Goal: Check status

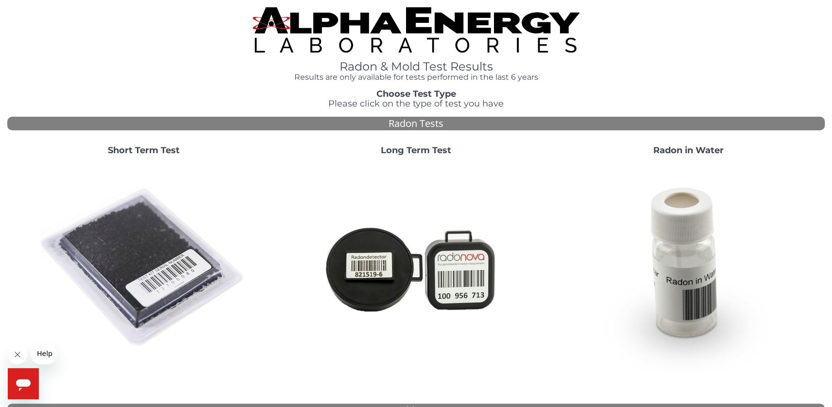
click at [152, 152] on strong "Short Term Test" at bounding box center [143, 150] width 72 height 11
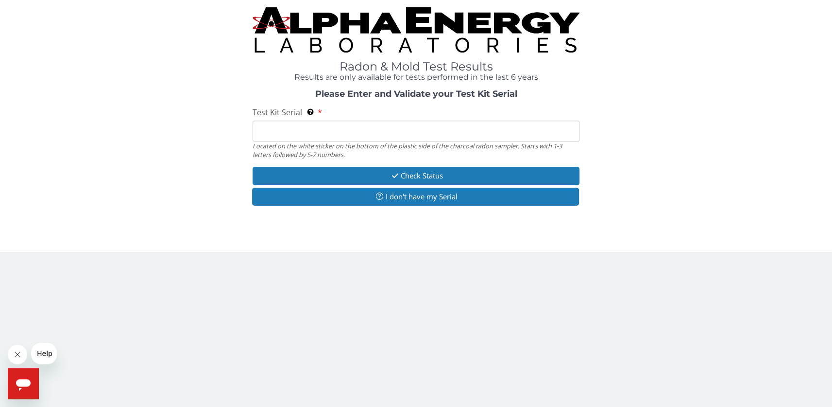
click at [321, 131] on input "Test Kit Serial Located on the white sticker on the bottom of the plastic side …" at bounding box center [416, 130] width 327 height 21
paste input "FE132864"
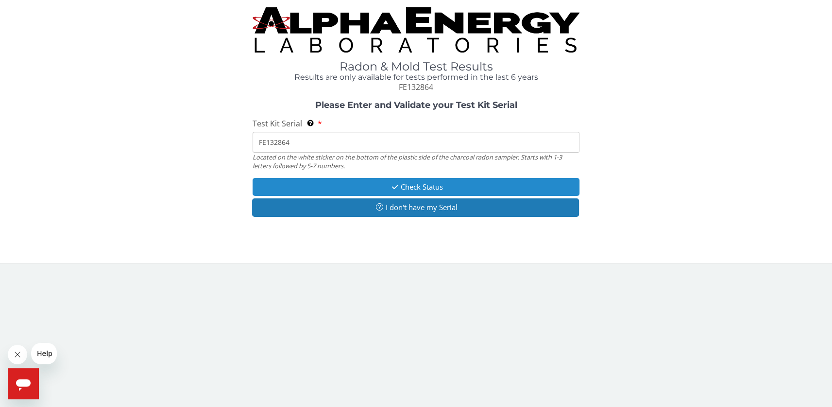
type input "FE132864"
click at [400, 190] on button "Check Status" at bounding box center [416, 187] width 327 height 18
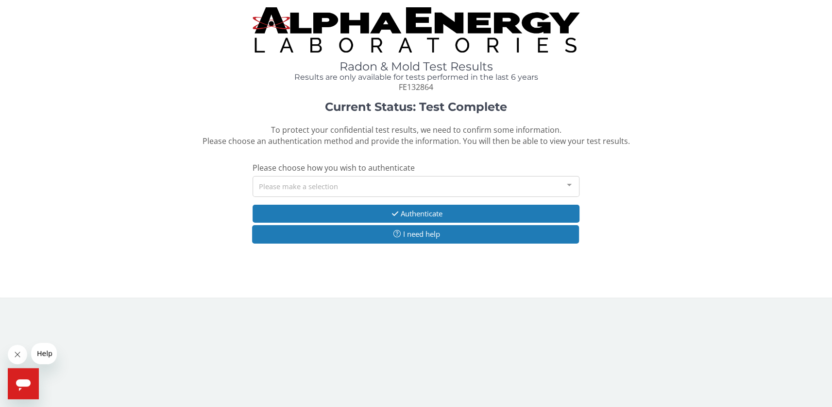
click at [391, 190] on div "Please make a selection" at bounding box center [416, 186] width 327 height 21
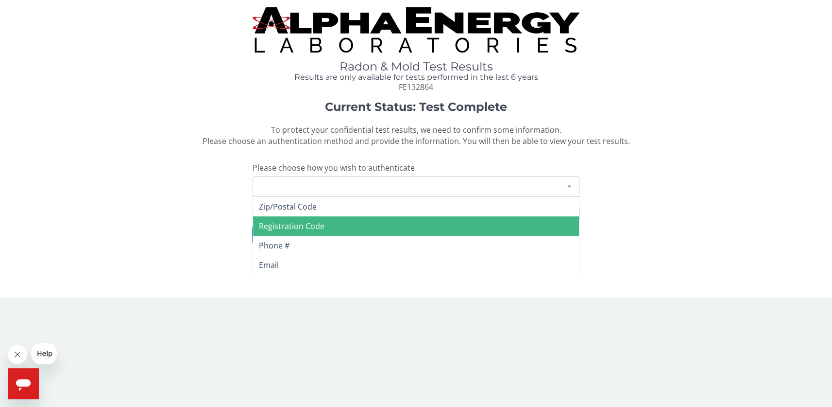
click at [381, 221] on span "Registration Code" at bounding box center [416, 225] width 326 height 19
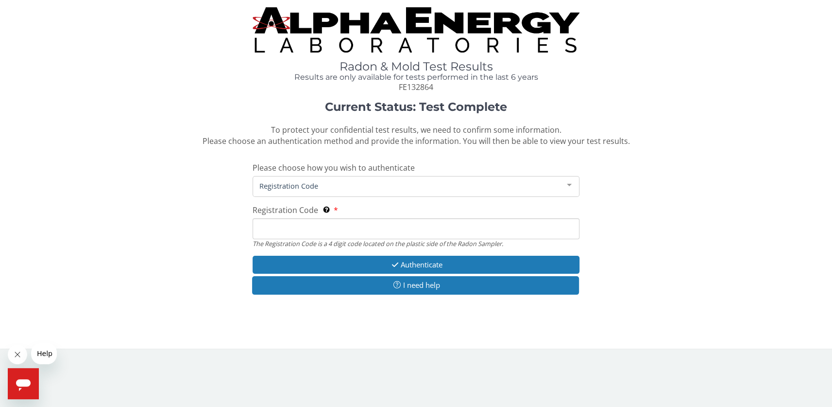
click at [380, 222] on input "Registration Code The Registration Code is a 4 digit code located on the plasti…" at bounding box center [416, 228] width 327 height 21
paste input "FE132864"
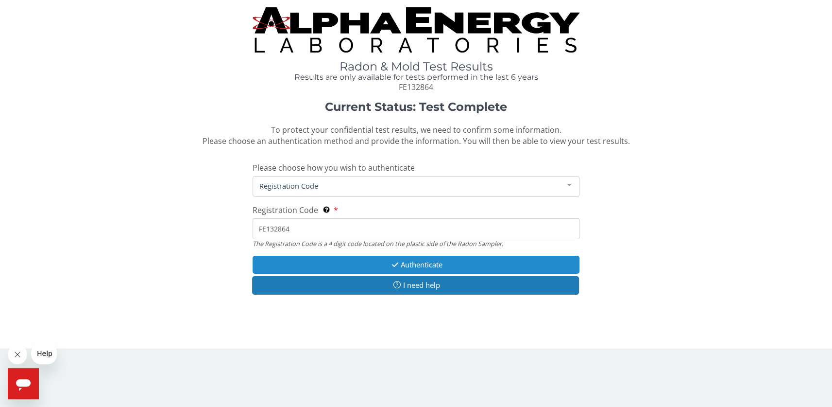
type input "FE132864"
click at [395, 262] on icon "button" at bounding box center [395, 264] width 11 height 7
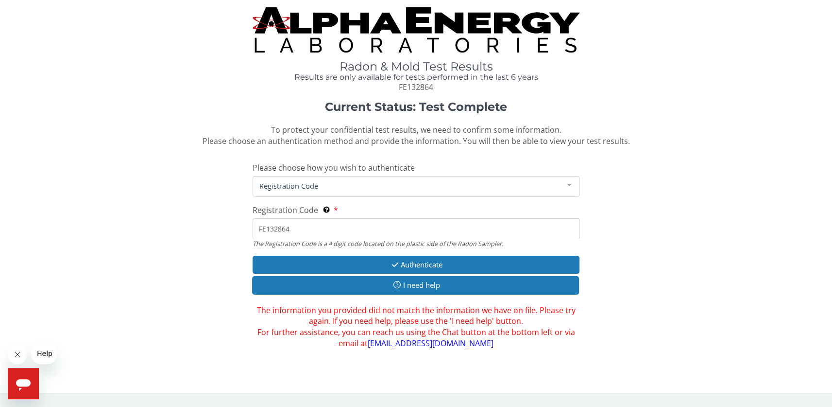
click at [312, 185] on span "Registration Code" at bounding box center [408, 185] width 303 height 11
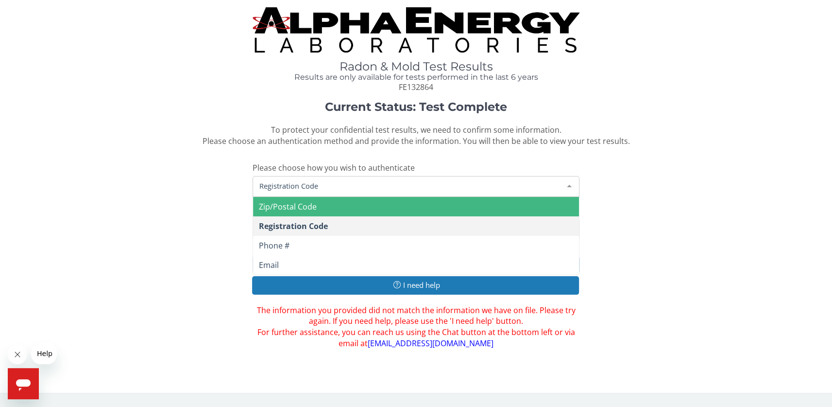
click at [306, 213] on span "Zip/Postal Code" at bounding box center [416, 206] width 326 height 19
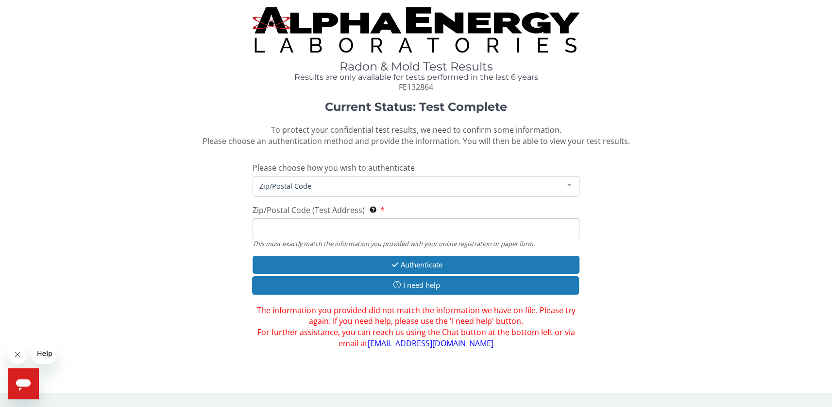
click at [314, 228] on input "Zip/Postal Code (Test Address) This must exactly match the information you prov…" at bounding box center [416, 228] width 327 height 21
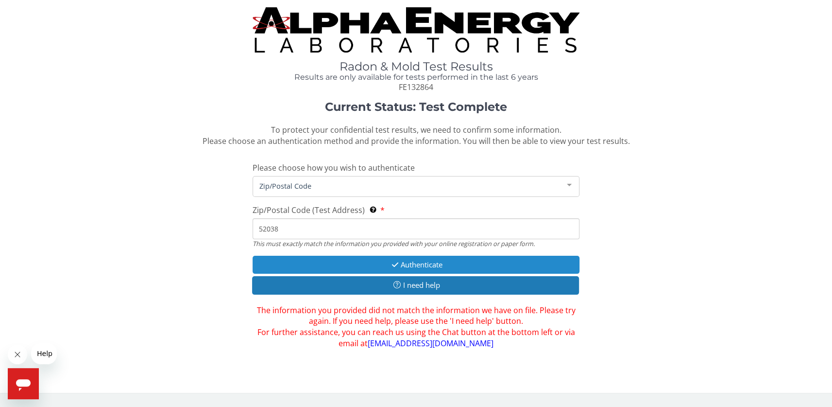
type input "52038"
click at [404, 267] on button "Authenticate" at bounding box center [416, 264] width 327 height 18
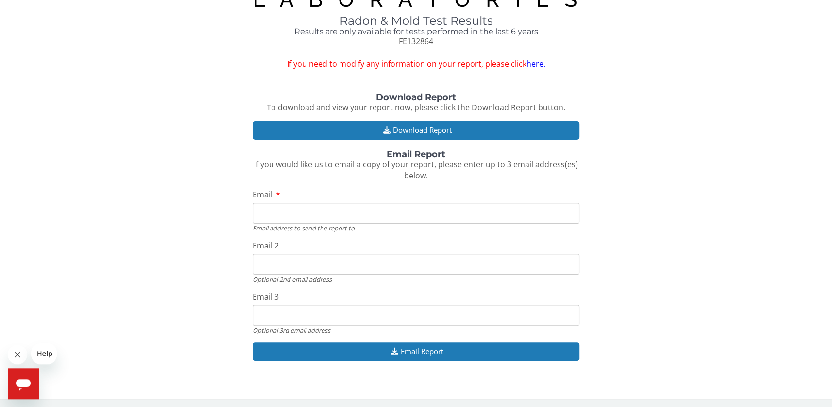
scroll to position [48, 0]
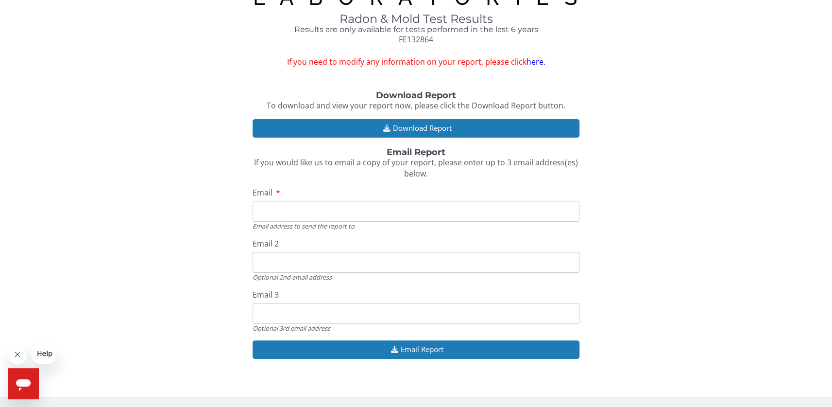
click at [276, 216] on input "Email" at bounding box center [416, 211] width 327 height 21
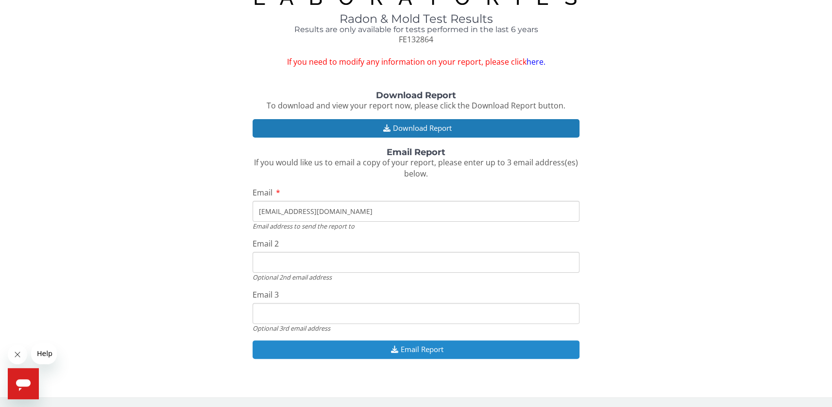
type input "jsdemmer@yahoo.com"
click at [416, 350] on button "Email Report" at bounding box center [416, 349] width 327 height 18
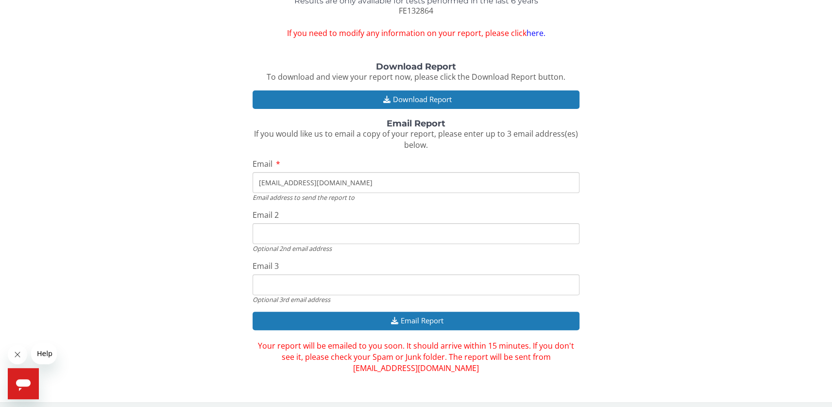
scroll to position [81, 0]
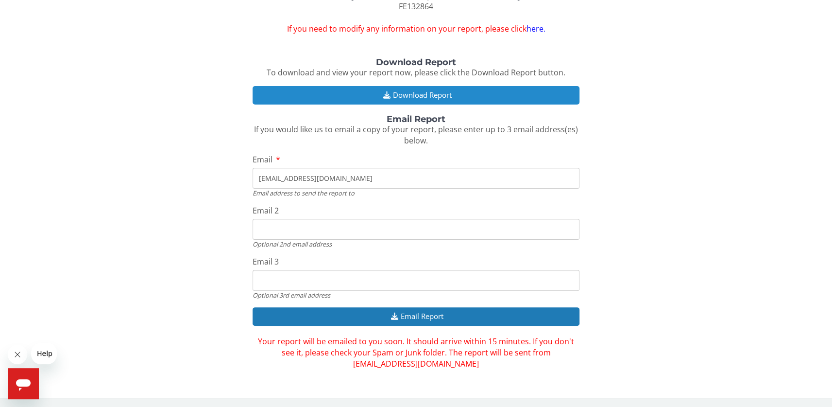
click at [410, 94] on button "Download Report" at bounding box center [416, 95] width 327 height 18
